Goal: Task Accomplishment & Management: Complete application form

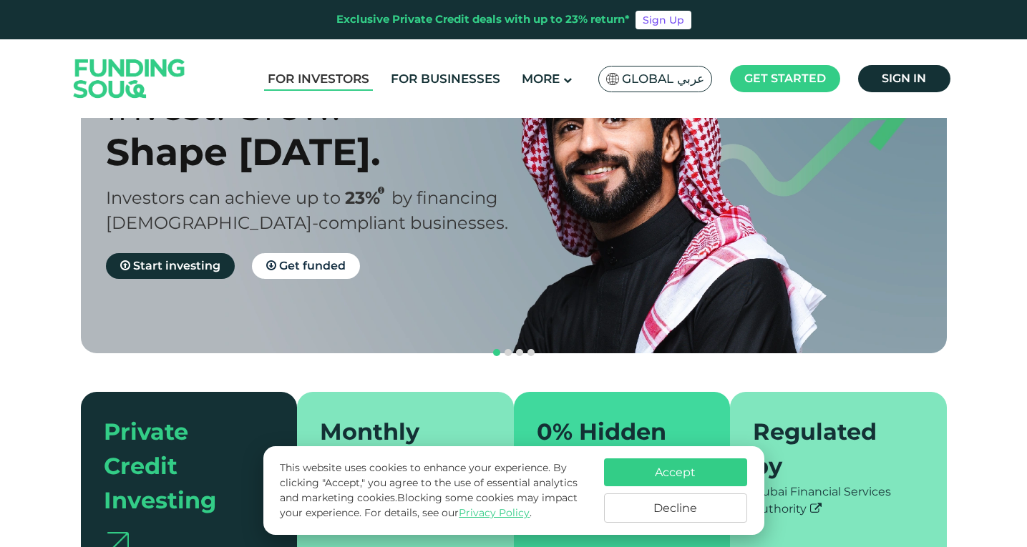
scroll to position [238, 0]
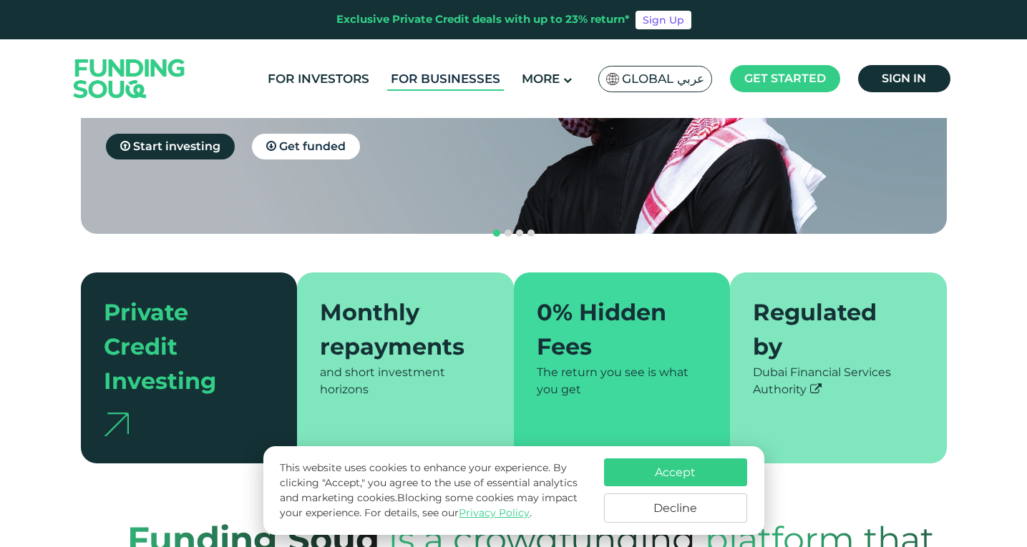
click at [470, 86] on link "For Businesses" at bounding box center [445, 79] width 117 height 24
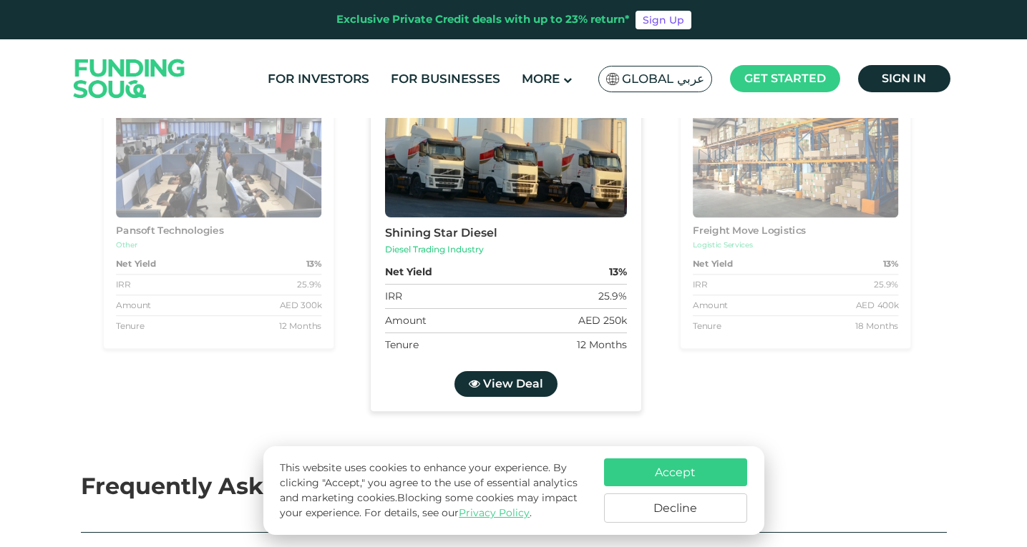
scroll to position [1669, 0]
